Goal: Task Accomplishment & Management: Use online tool/utility

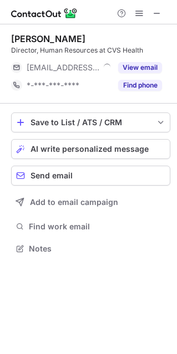
scroll to position [240, 177]
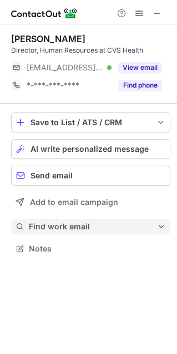
click at [63, 230] on span "Find work email" at bounding box center [93, 226] width 128 height 10
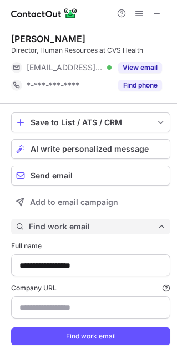
scroll to position [358, 169]
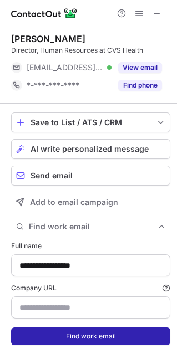
type input "**********"
click at [66, 341] on button "Find work email" at bounding box center [90, 336] width 159 height 18
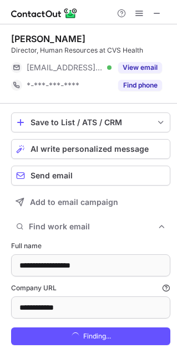
scroll to position [376, 169]
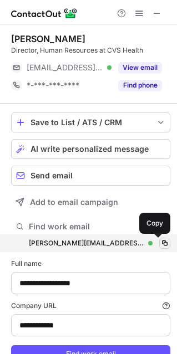
click at [160, 240] on span at bounding box center [164, 243] width 9 height 9
